Goal: Task Accomplishment & Management: Manage account settings

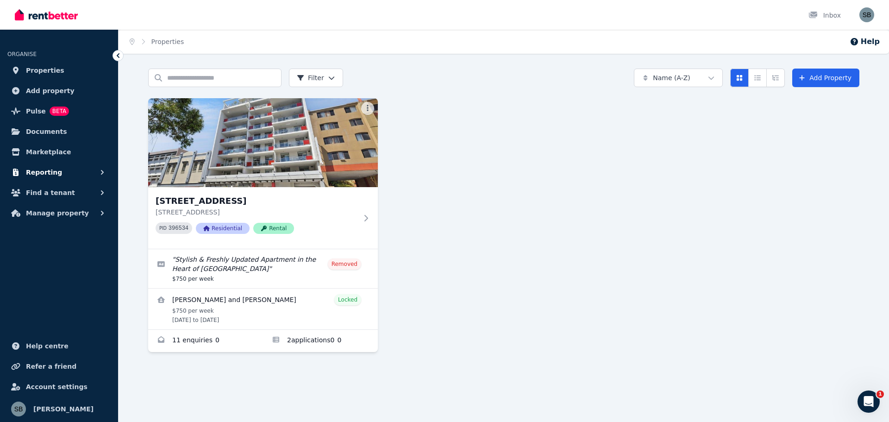
click at [57, 166] on button "Reporting" at bounding box center [58, 172] width 103 height 19
click at [56, 224] on button "Find a tenant" at bounding box center [58, 231] width 103 height 19
click at [58, 289] on span "Manage property" at bounding box center [57, 288] width 63 height 11
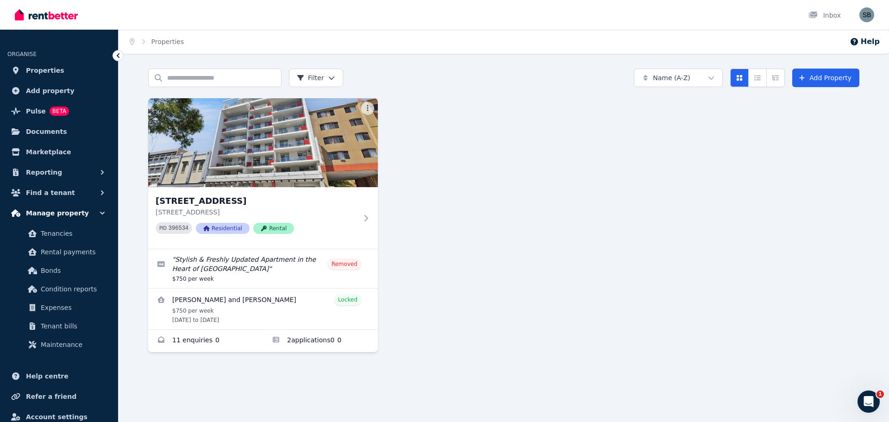
scroll to position [30, 0]
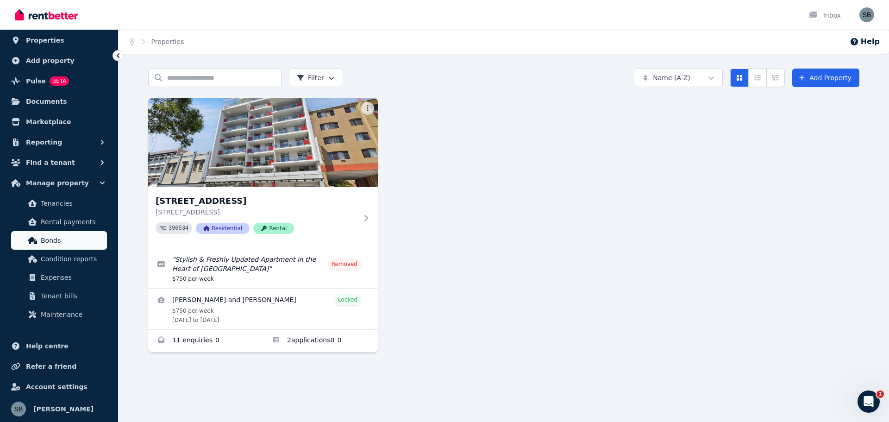
click at [55, 239] on span "Bonds" at bounding box center [72, 240] width 62 height 11
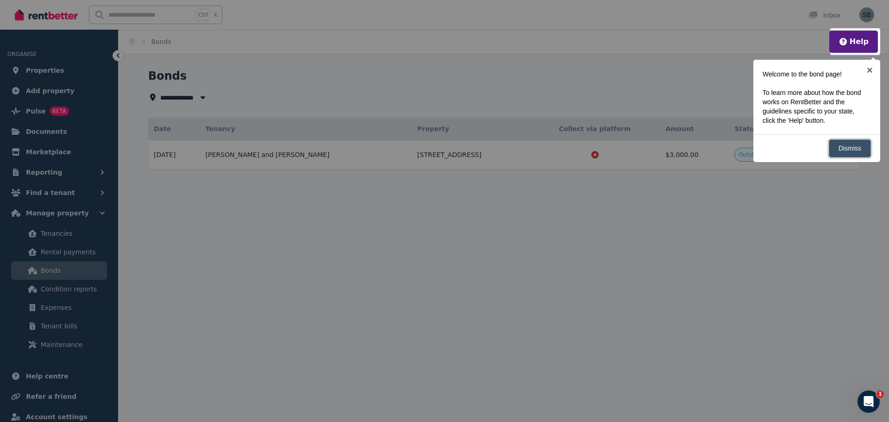
click at [836, 149] on link "Dismiss" at bounding box center [849, 148] width 42 height 18
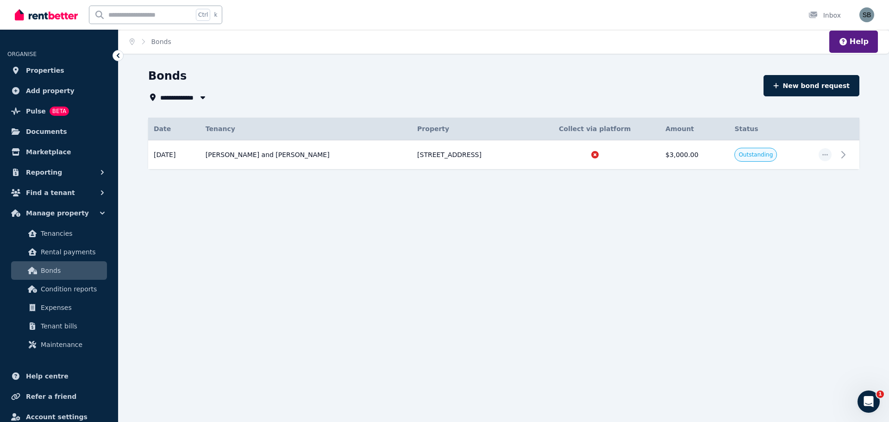
click at [783, 201] on div "**********" at bounding box center [503, 135] width 770 height 134
click at [658, 160] on td at bounding box center [594, 154] width 130 height 29
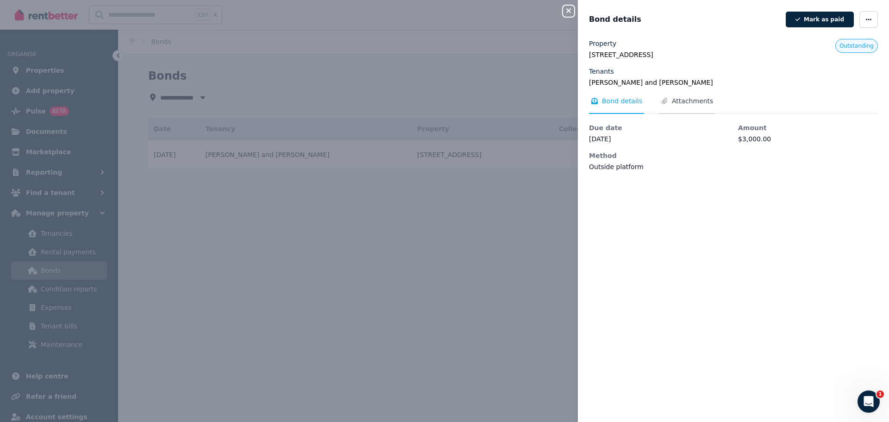
click at [673, 102] on span "Attachments" at bounding box center [692, 100] width 41 height 9
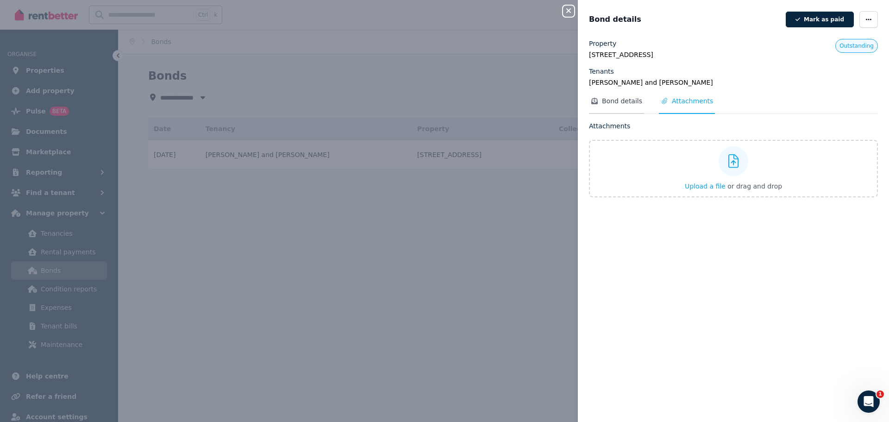
click at [622, 102] on span "Bond details" at bounding box center [622, 100] width 40 height 9
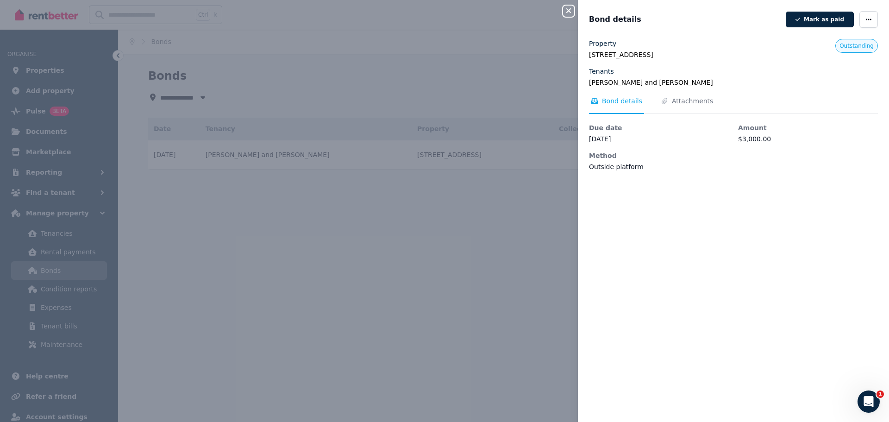
click at [536, 199] on div "Close panel Bond details [PERSON_NAME] as paid Property [STREET_ADDRESS] Tenant…" at bounding box center [444, 211] width 889 height 422
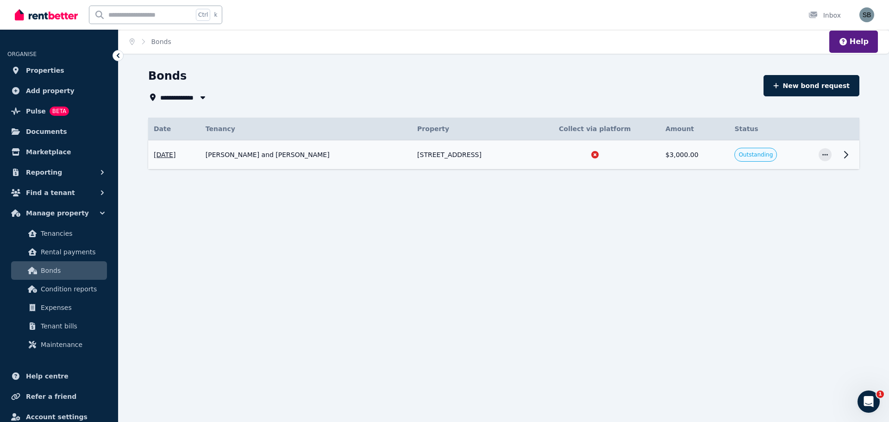
click at [846, 153] on icon at bounding box center [845, 154] width 3 height 6
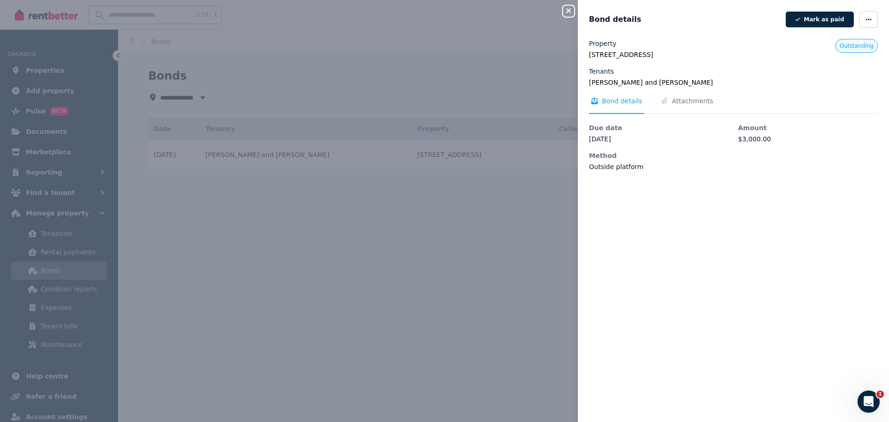
click at [488, 199] on div "Close panel Bond details [PERSON_NAME] as paid Property [STREET_ADDRESS] Tenant…" at bounding box center [444, 211] width 889 height 422
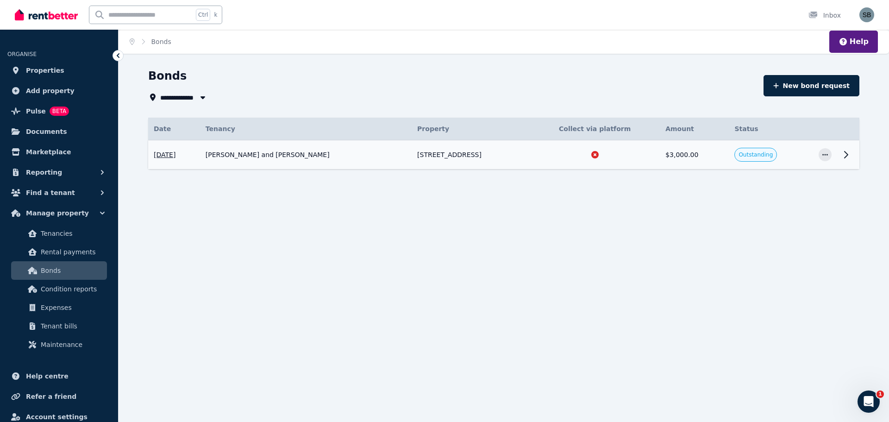
click at [528, 154] on td "[STREET_ADDRESS]" at bounding box center [470, 154] width 118 height 29
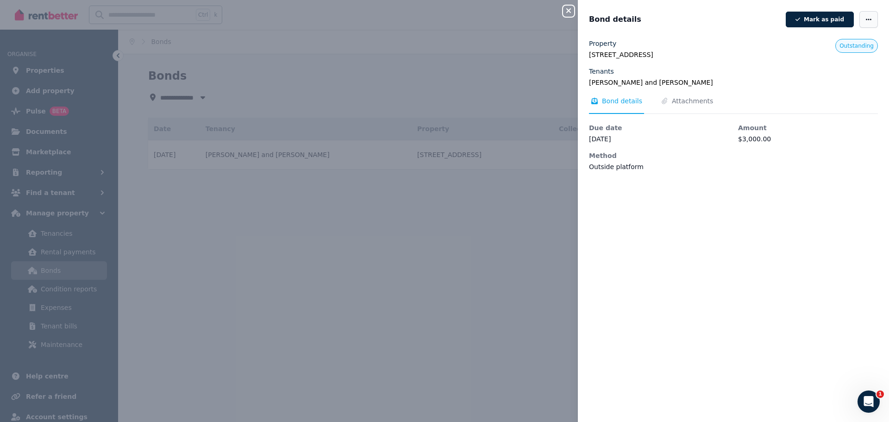
click at [859, 19] on span "button" at bounding box center [868, 19] width 19 height 17
click at [824, 18] on button "Mark as paid" at bounding box center [819, 20] width 68 height 16
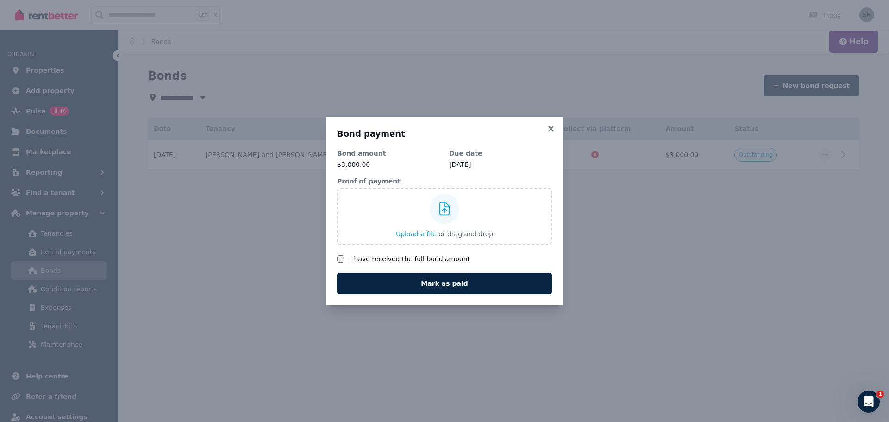
click at [359, 261] on label "I have received the full bond amount" at bounding box center [410, 258] width 120 height 9
click at [460, 286] on button "Mark as paid" at bounding box center [444, 283] width 215 height 21
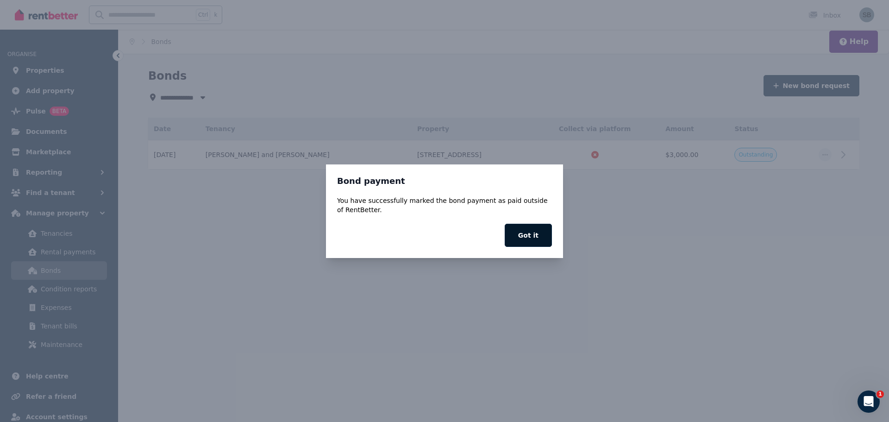
click at [532, 231] on button "Got it" at bounding box center [527, 235] width 47 height 23
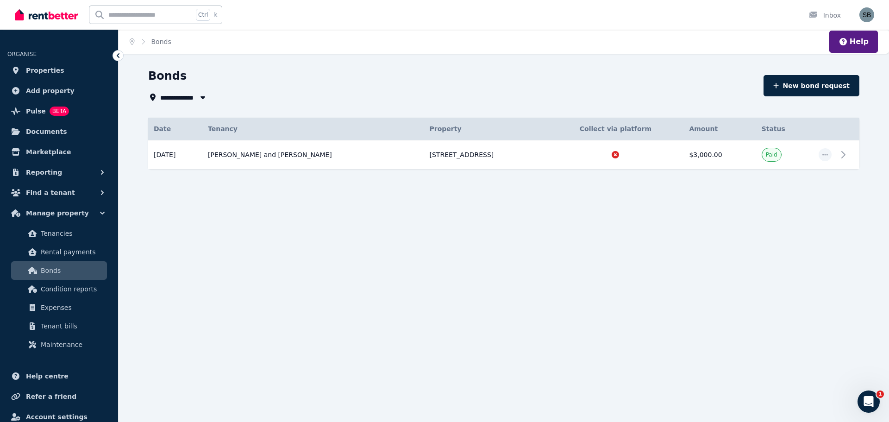
click at [508, 208] on div "**********" at bounding box center [444, 211] width 889 height 422
